Goal: Navigation & Orientation: Find specific page/section

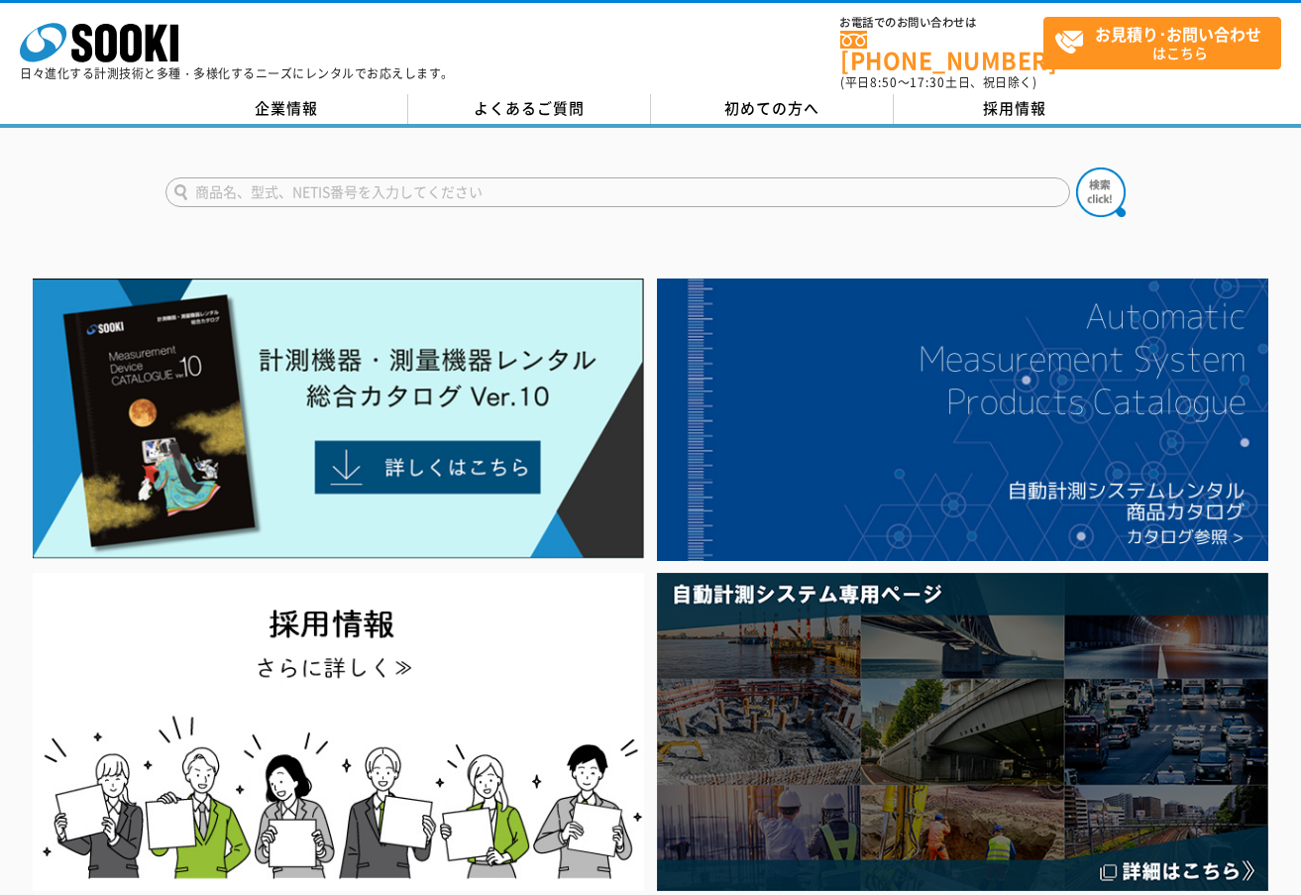
click at [285, 94] on link "企業情報" at bounding box center [287, 109] width 243 height 30
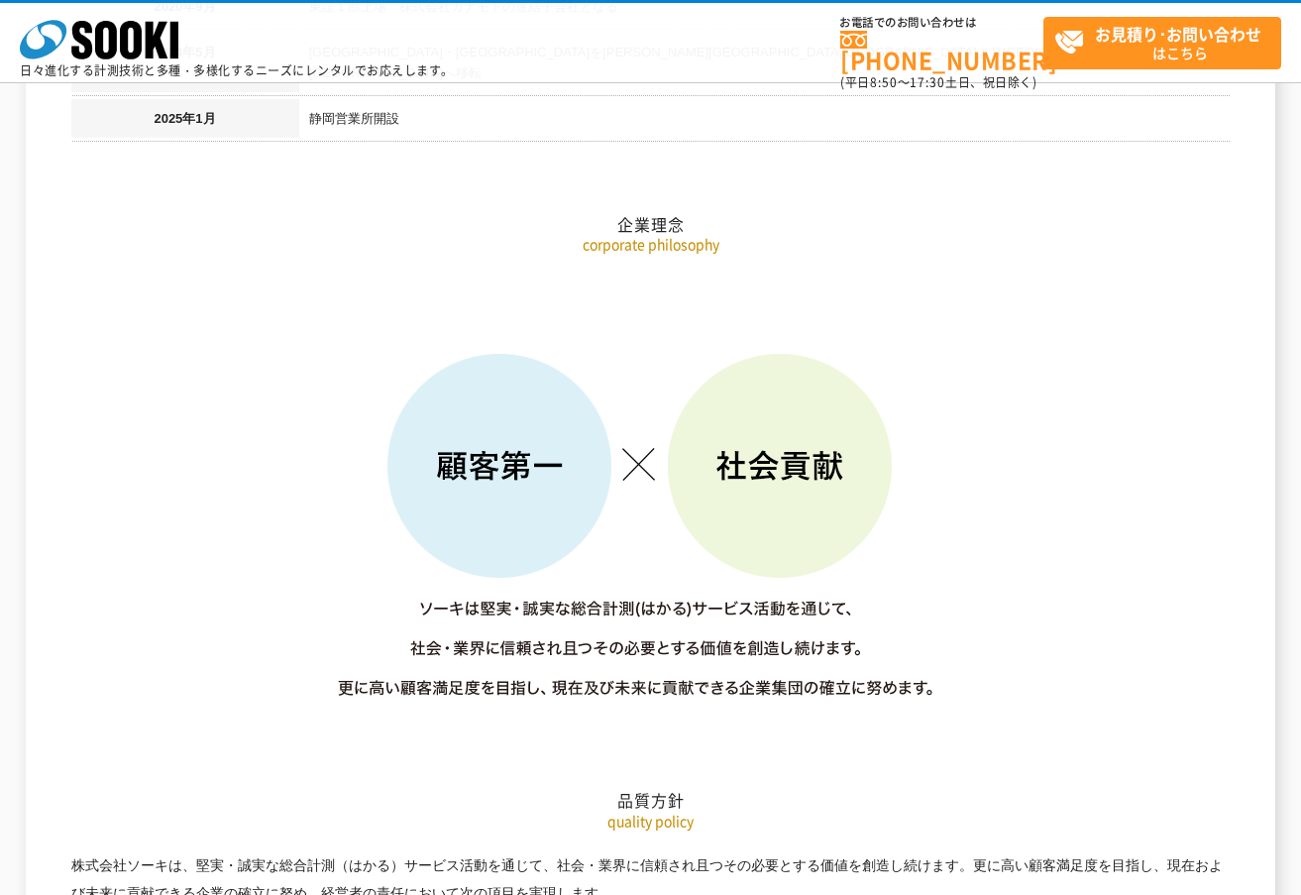
scroll to position [2676, 0]
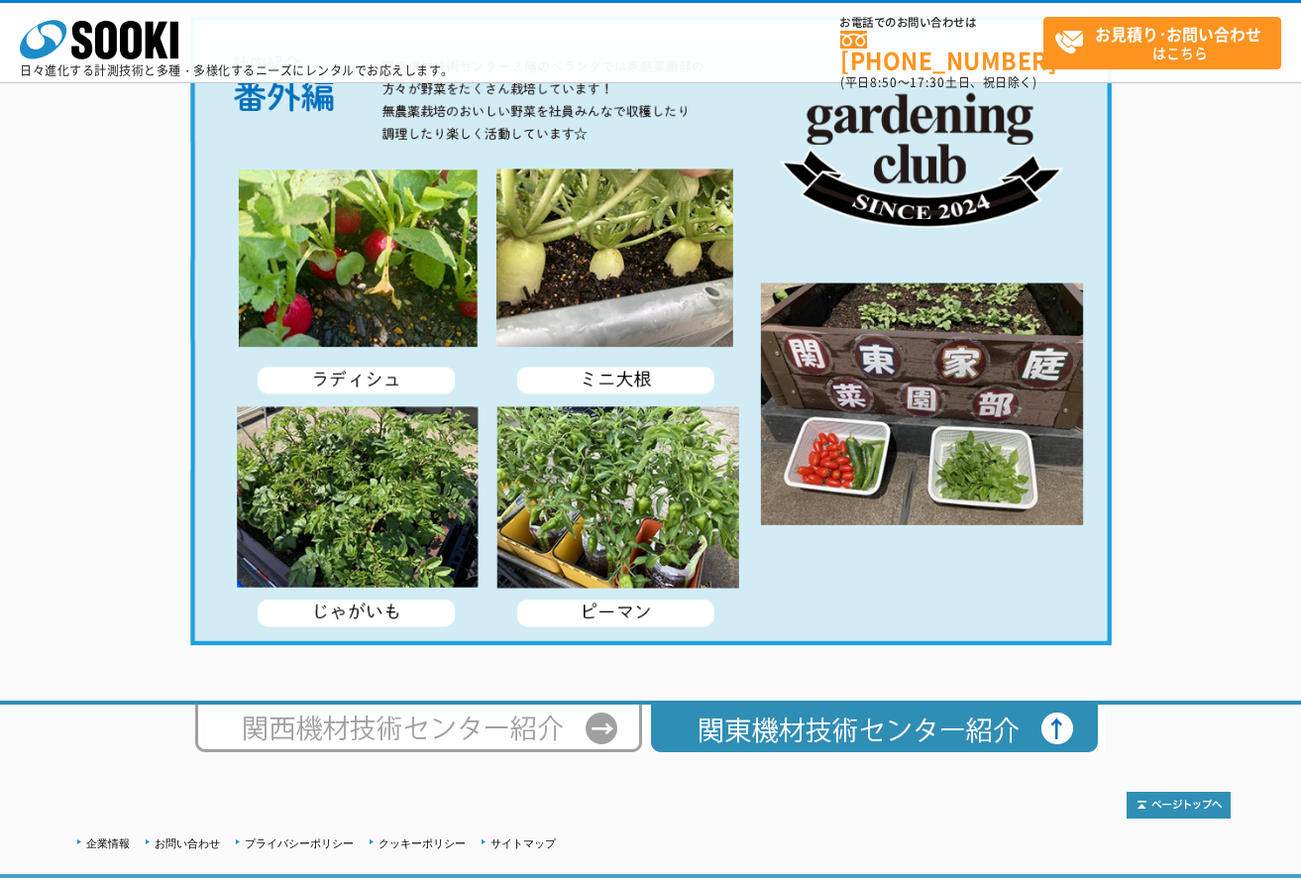
scroll to position [3742, 0]
